Goal: Book appointment/travel/reservation

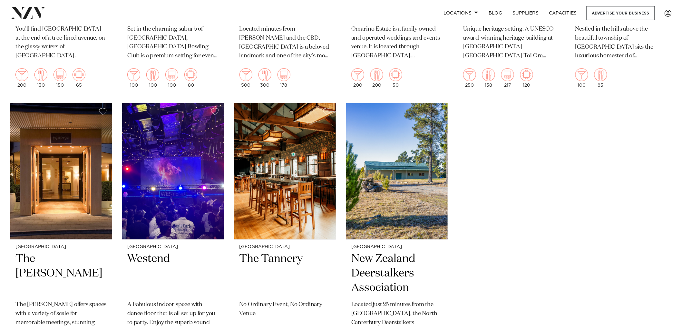
scroll to position [1361, 0]
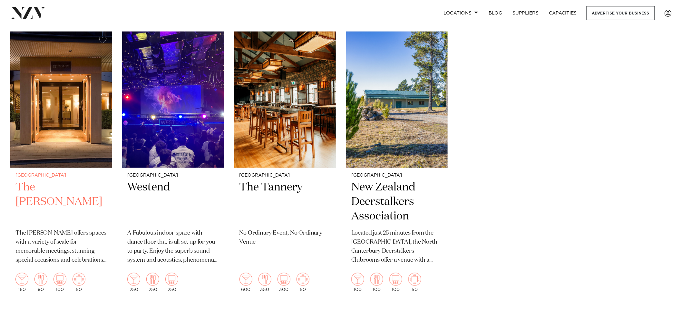
click at [57, 113] on img at bounding box center [61, 100] width 102 height 136
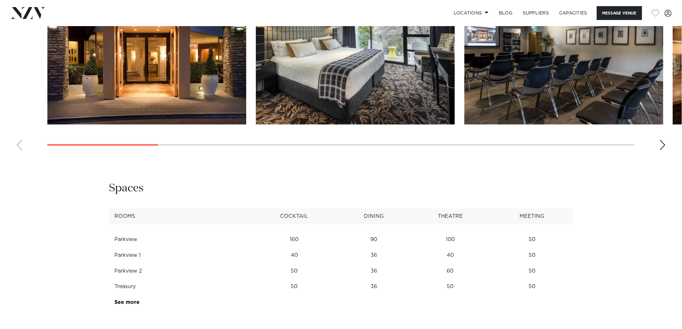
scroll to position [716, 0]
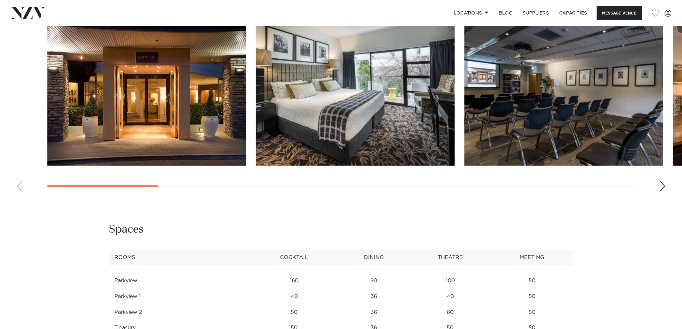
click at [662, 188] on div "Next slide" at bounding box center [662, 186] width 6 height 10
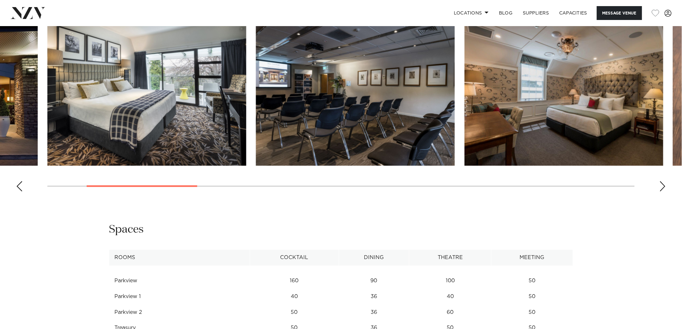
click at [662, 188] on div "Next slide" at bounding box center [662, 186] width 6 height 10
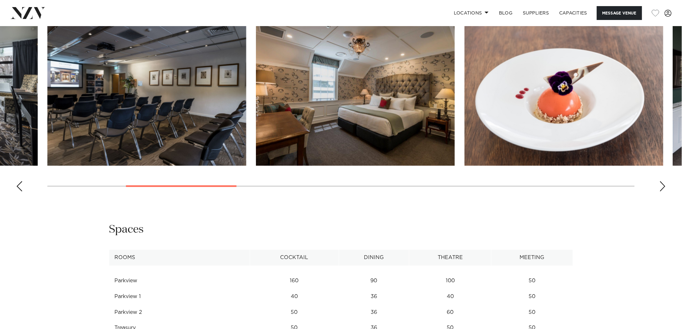
click at [662, 188] on div "Next slide" at bounding box center [662, 186] width 6 height 10
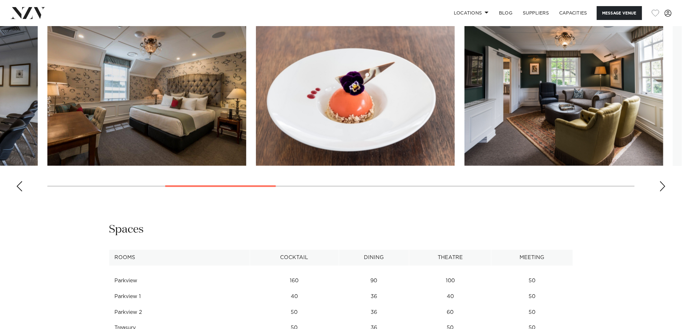
click at [662, 188] on div "Next slide" at bounding box center [662, 186] width 6 height 10
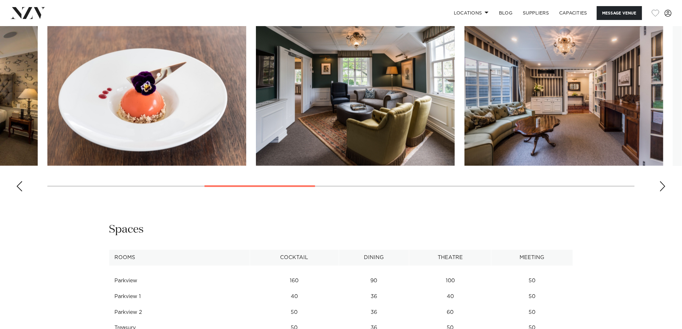
click at [662, 188] on div "Next slide" at bounding box center [662, 186] width 6 height 10
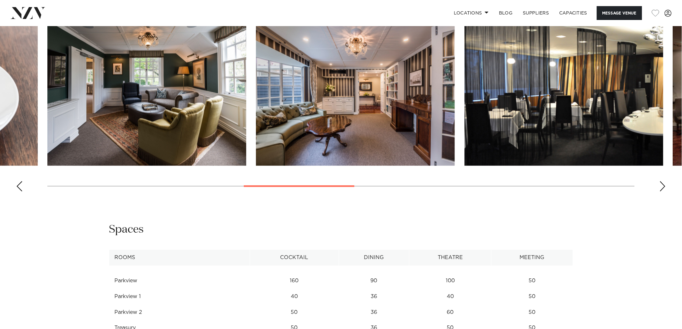
click at [662, 188] on div "Next slide" at bounding box center [662, 186] width 6 height 10
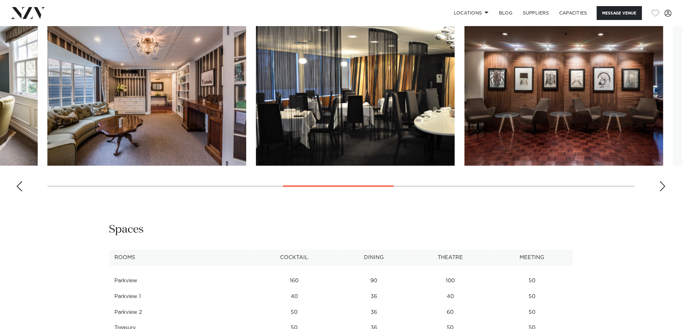
click at [662, 188] on div "Next slide" at bounding box center [662, 186] width 6 height 10
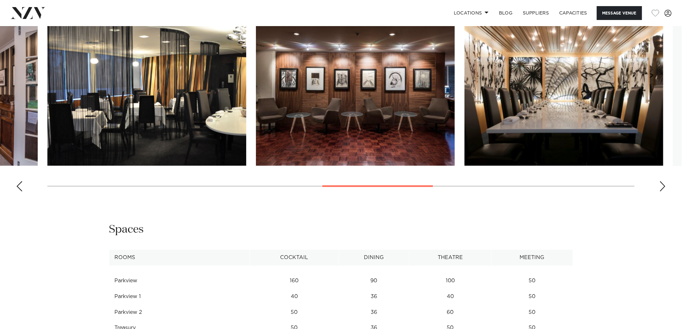
click at [662, 188] on div "Next slide" at bounding box center [662, 186] width 6 height 10
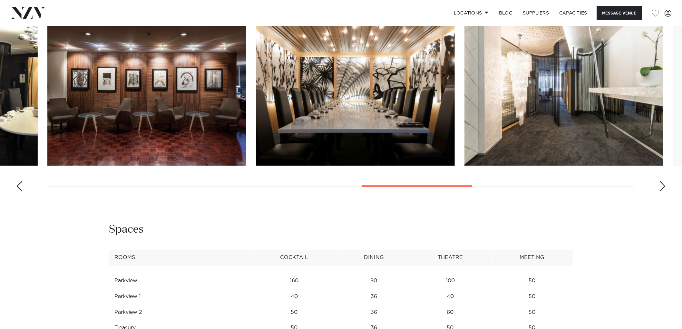
click at [662, 188] on div "Next slide" at bounding box center [662, 186] width 6 height 10
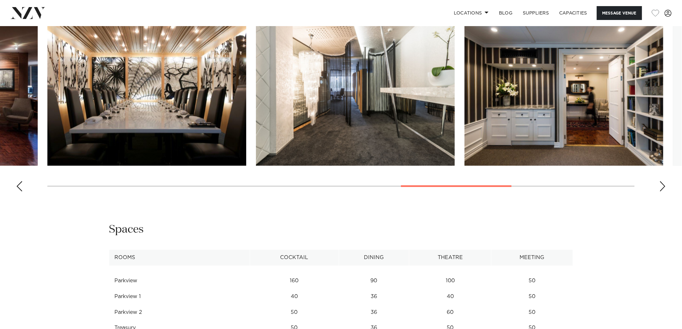
click at [662, 188] on div "Next slide" at bounding box center [662, 186] width 6 height 10
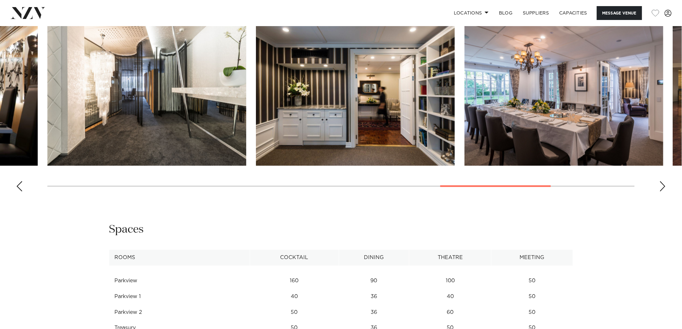
click at [662, 188] on div "Next slide" at bounding box center [662, 186] width 6 height 10
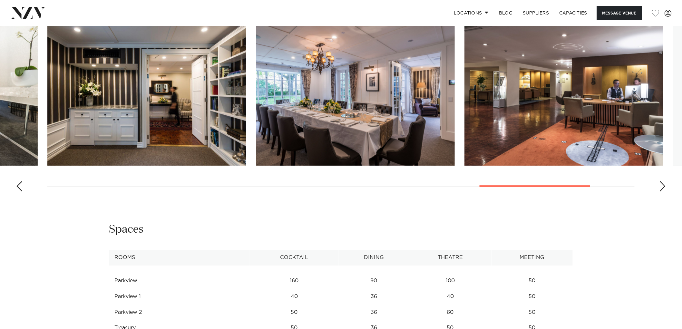
click at [662, 188] on div "Next slide" at bounding box center [662, 186] width 6 height 10
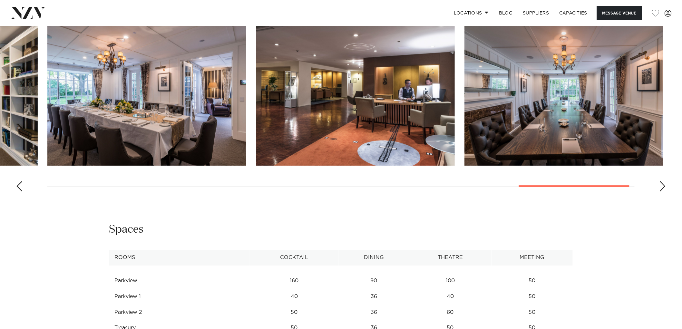
click at [662, 188] on div "Next slide" at bounding box center [662, 186] width 6 height 10
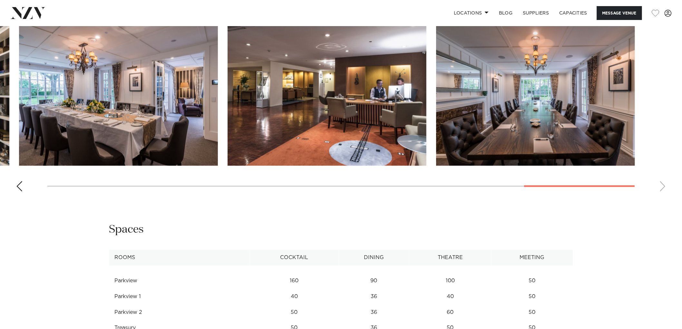
click at [662, 188] on swiper-container at bounding box center [341, 108] width 682 height 177
